Goal: Task Accomplishment & Management: Manage account settings

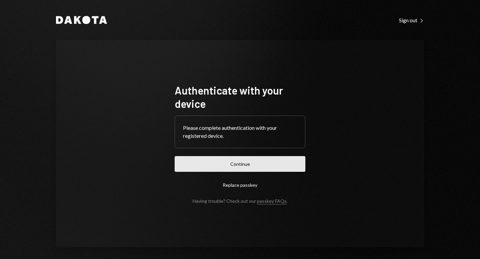
click at [244, 164] on button "Continue" at bounding box center [240, 164] width 131 height 16
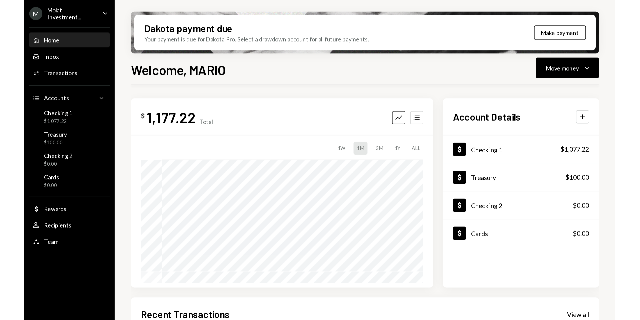
scroll to position [117, 0]
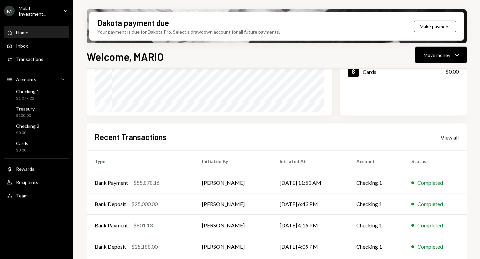
click at [36, 15] on div "M Molat Investment..." at bounding box center [31, 10] width 54 height 11
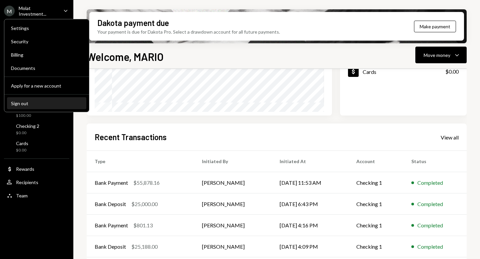
click at [52, 102] on div "Sign out" at bounding box center [46, 104] width 71 height 6
